Goal: Check status: Check status

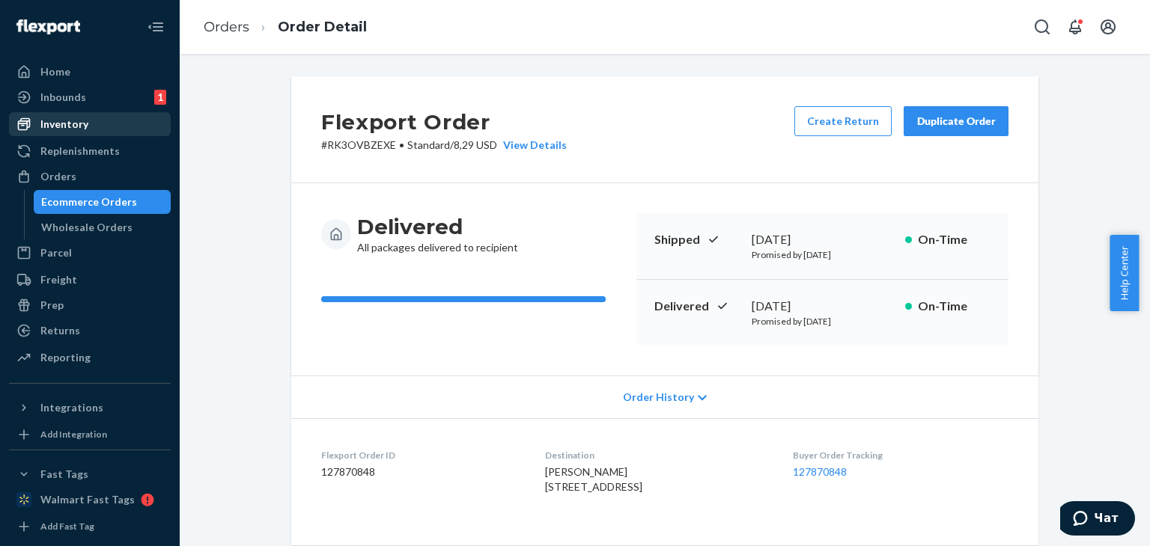
click at [71, 115] on div "Inventory" at bounding box center [89, 124] width 159 height 21
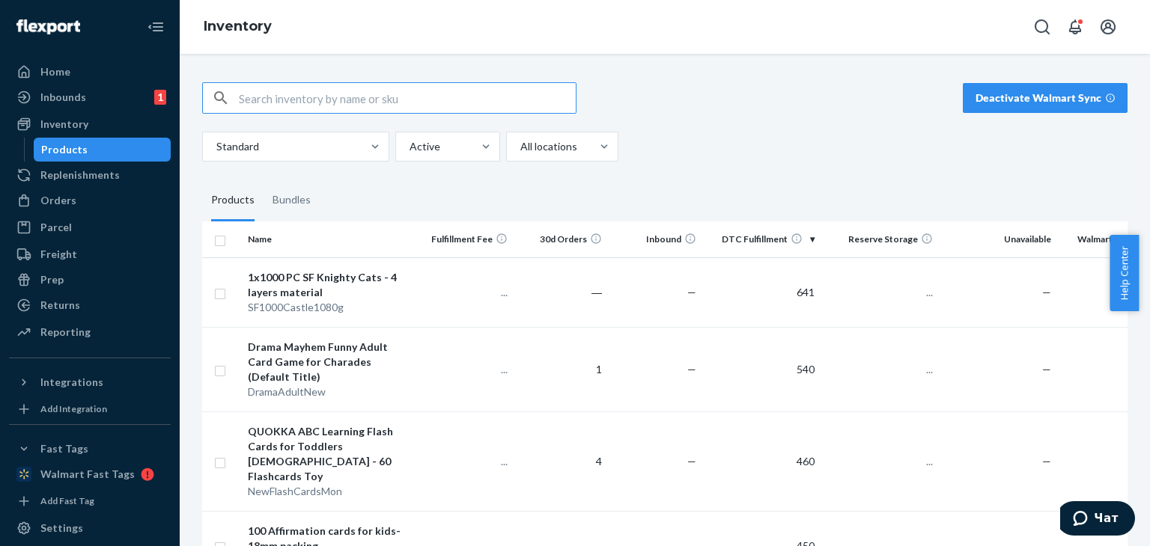
click at [102, 207] on div "Orders" at bounding box center [89, 200] width 159 height 21
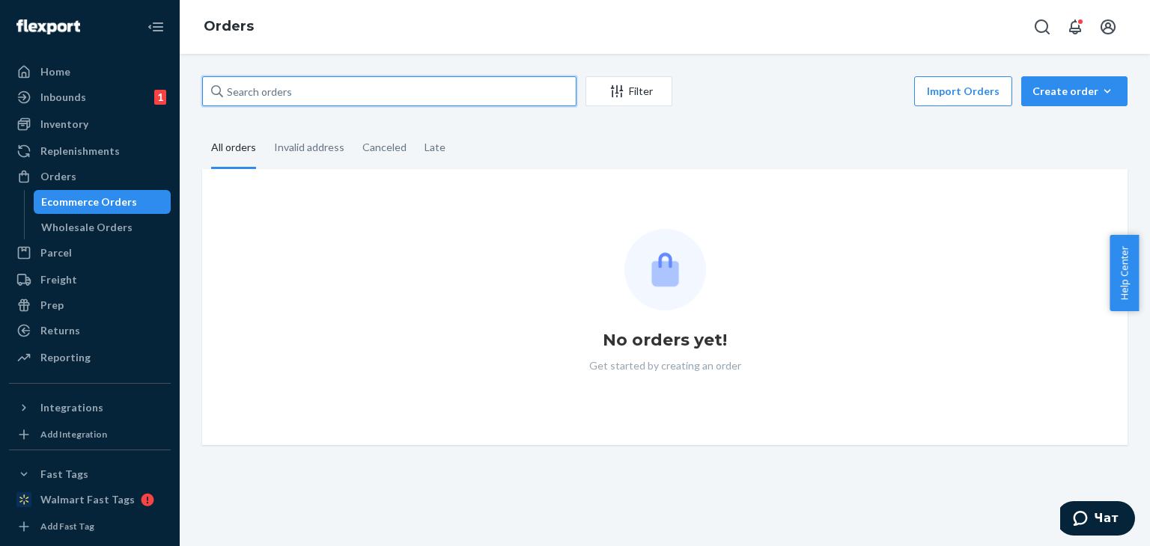
click at [290, 89] on input "text" at bounding box center [389, 91] width 374 height 30
paste input "200013523513981"
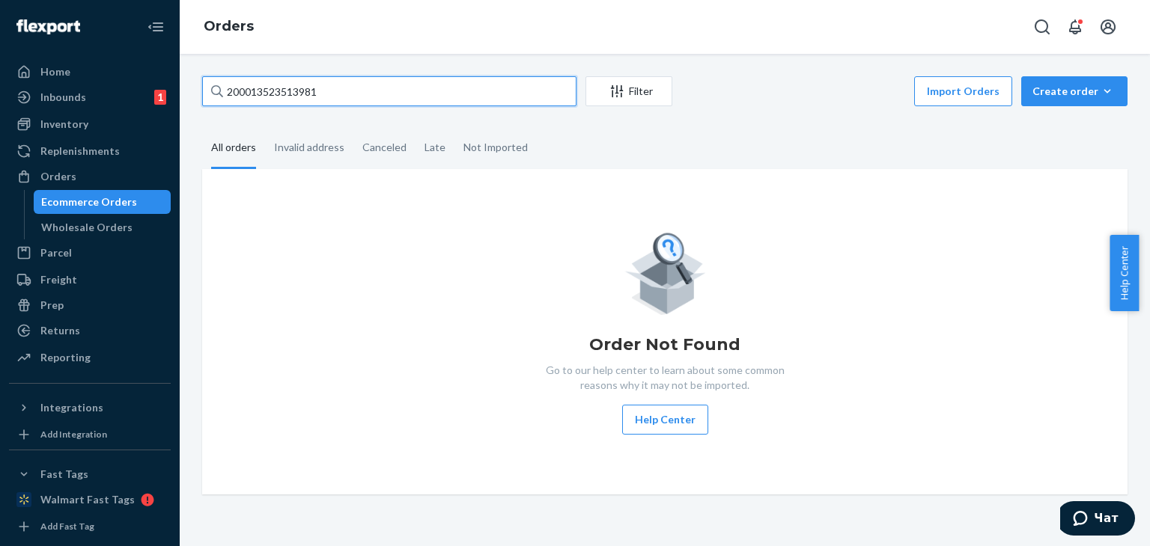
type input "200013523513981"
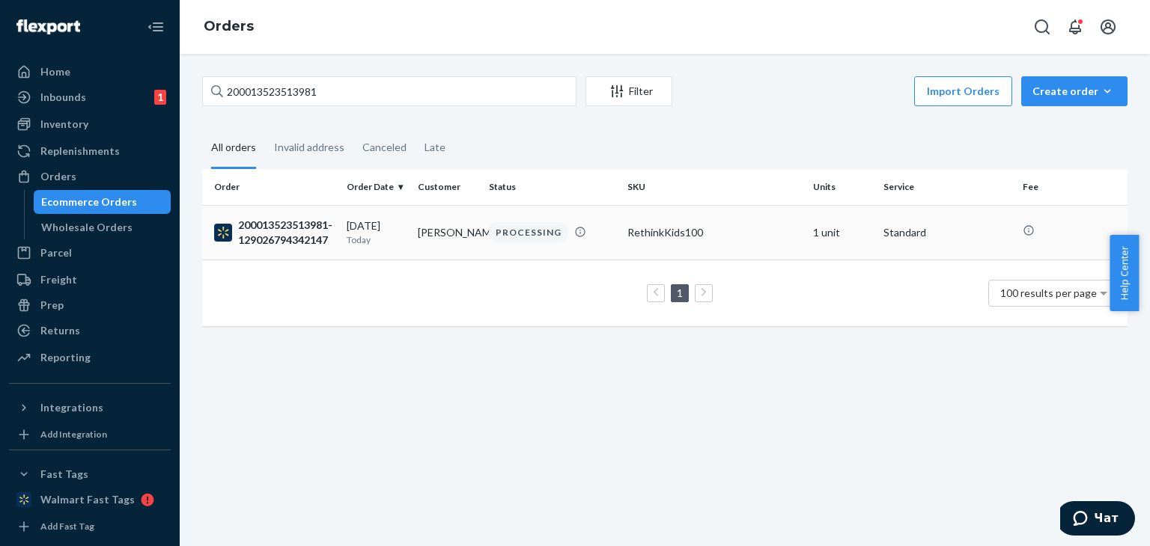
click at [567, 247] on td "PROCESSING" at bounding box center [552, 232] width 138 height 55
